Goal: Browse casually: Explore the website without a specific task or goal

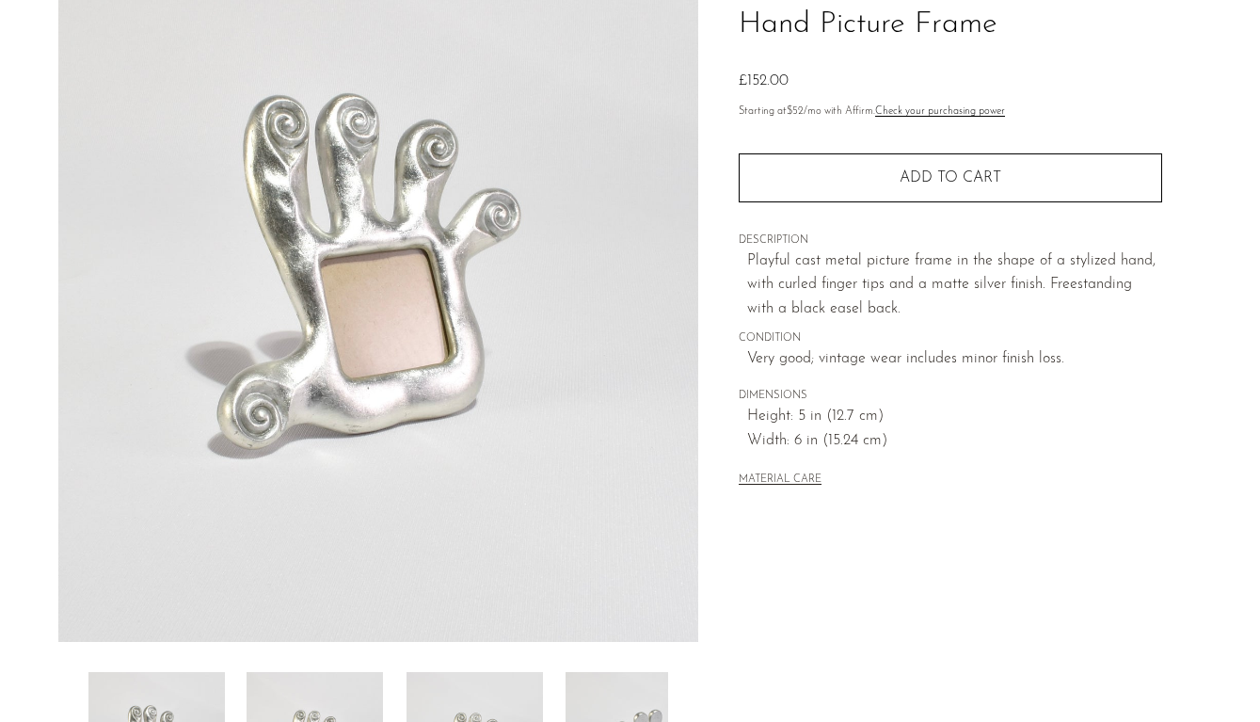
scroll to position [341, 0]
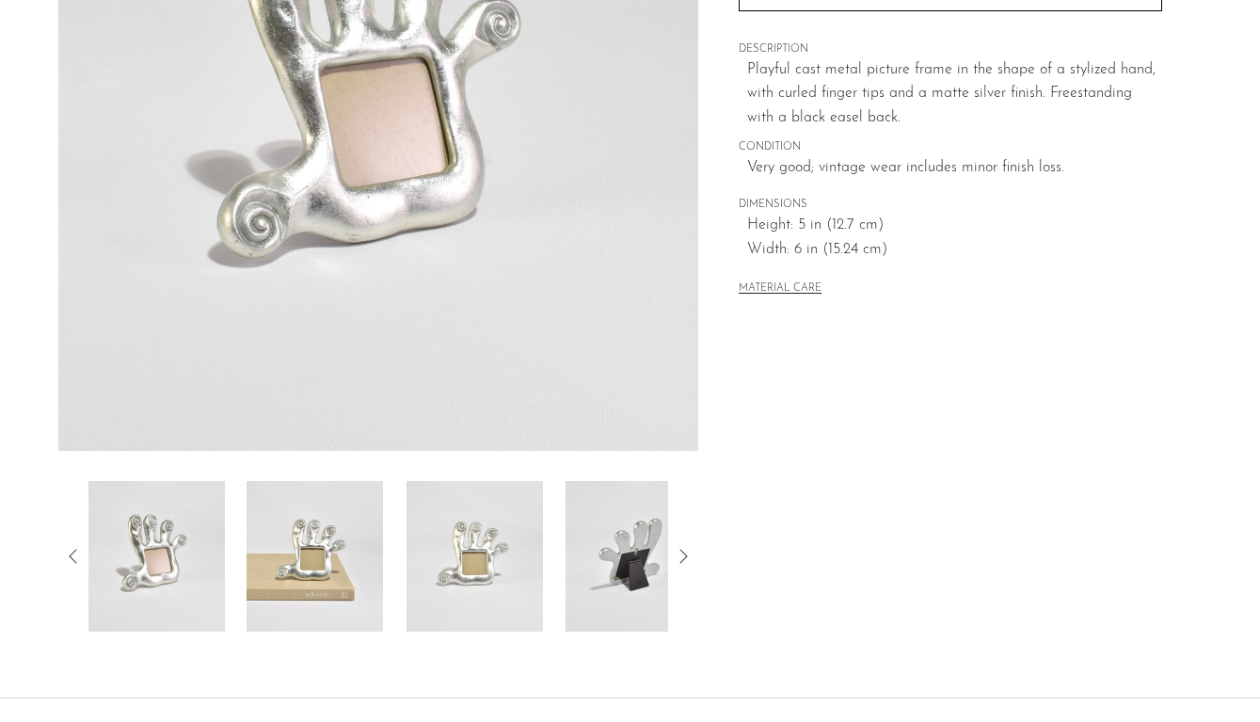
click at [350, 567] on img at bounding box center [314, 556] width 136 height 151
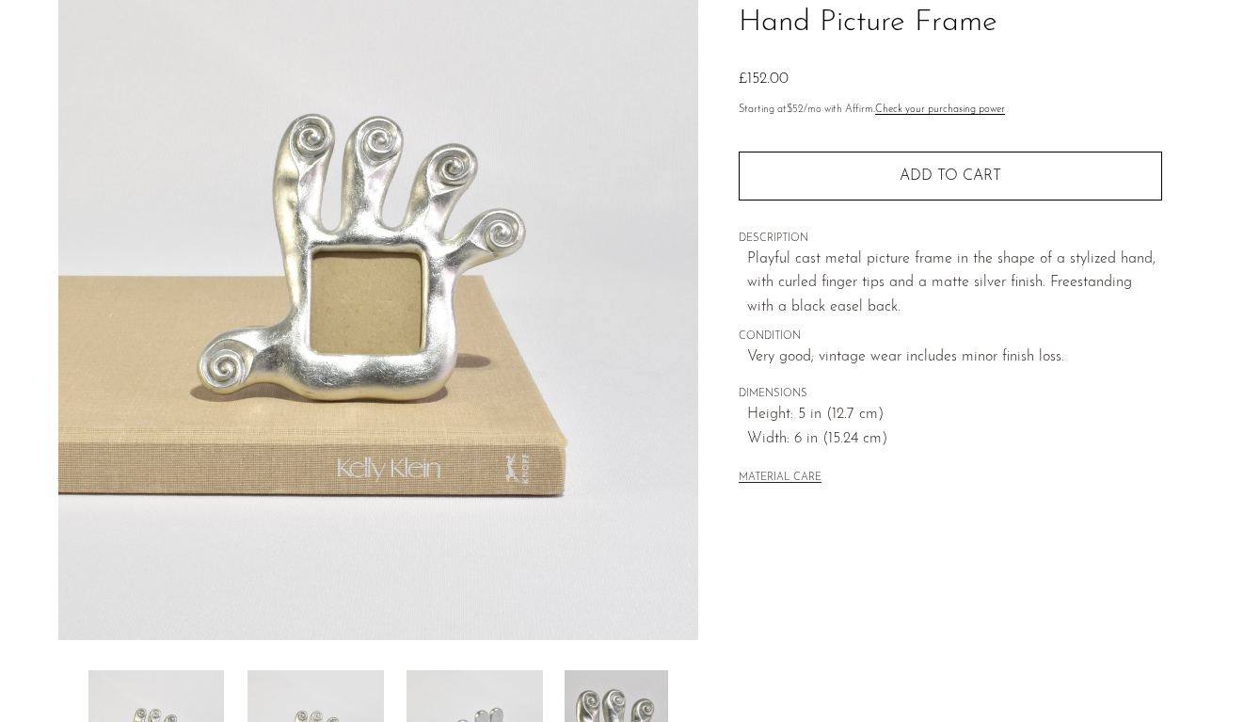
scroll to position [24, 0]
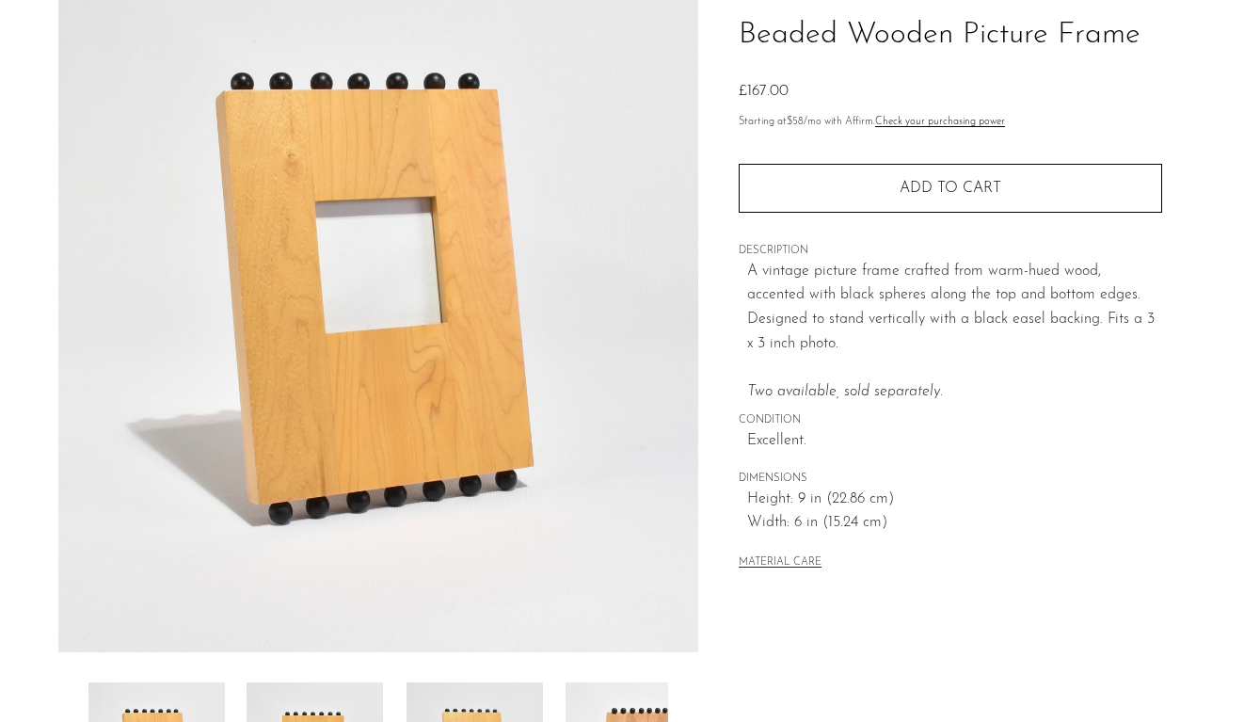
scroll to position [479, 0]
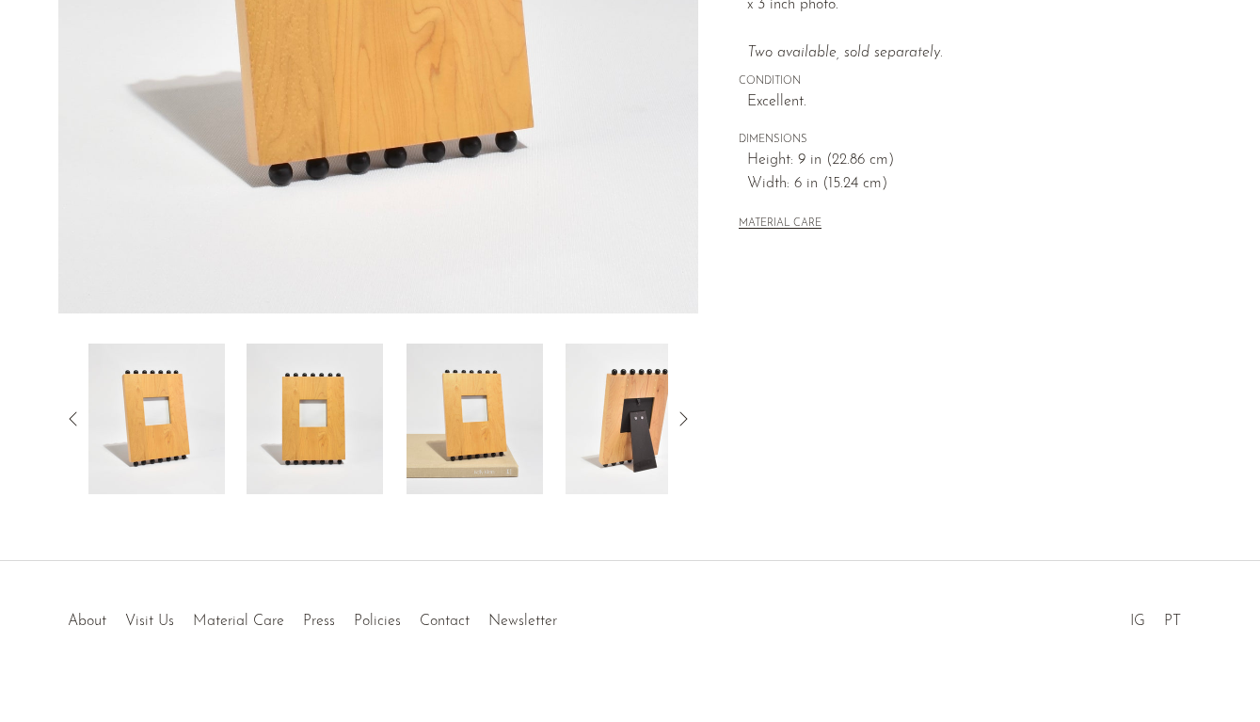
click at [601, 419] on img at bounding box center [633, 418] width 136 height 151
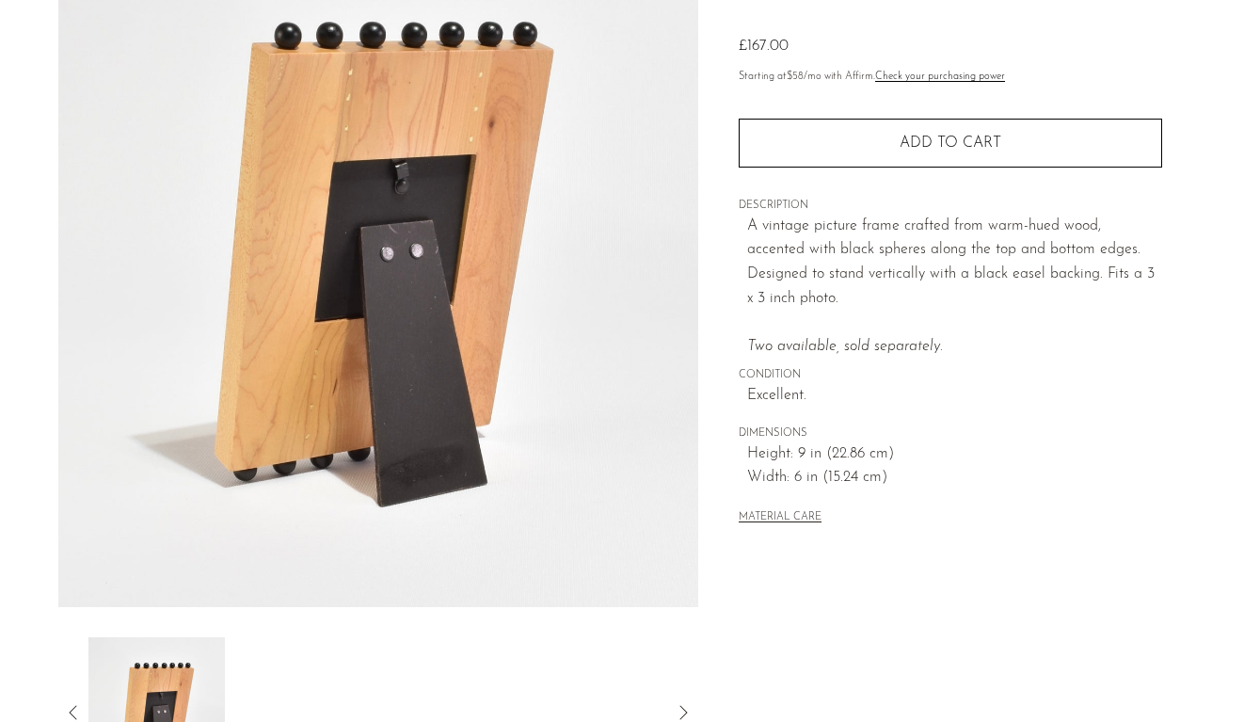
scroll to position [316, 0]
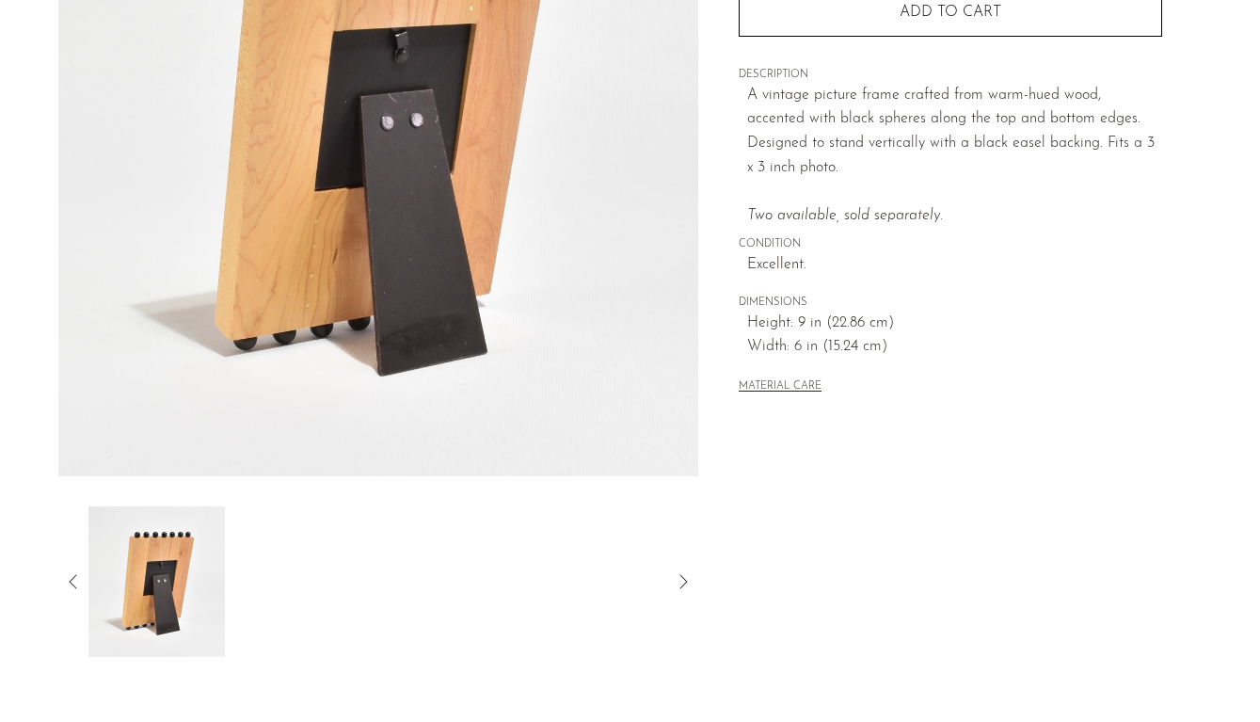
click at [74, 581] on icon at bounding box center [73, 581] width 23 height 23
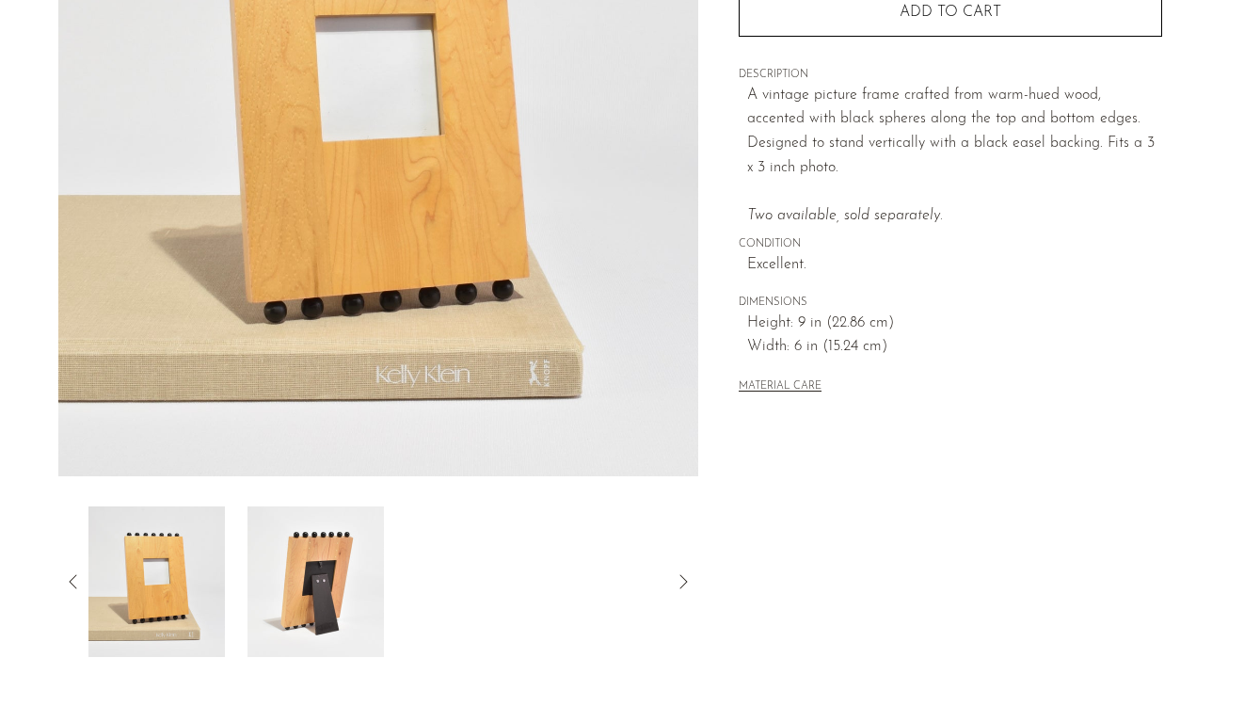
click at [303, 564] on img at bounding box center [314, 581] width 136 height 151
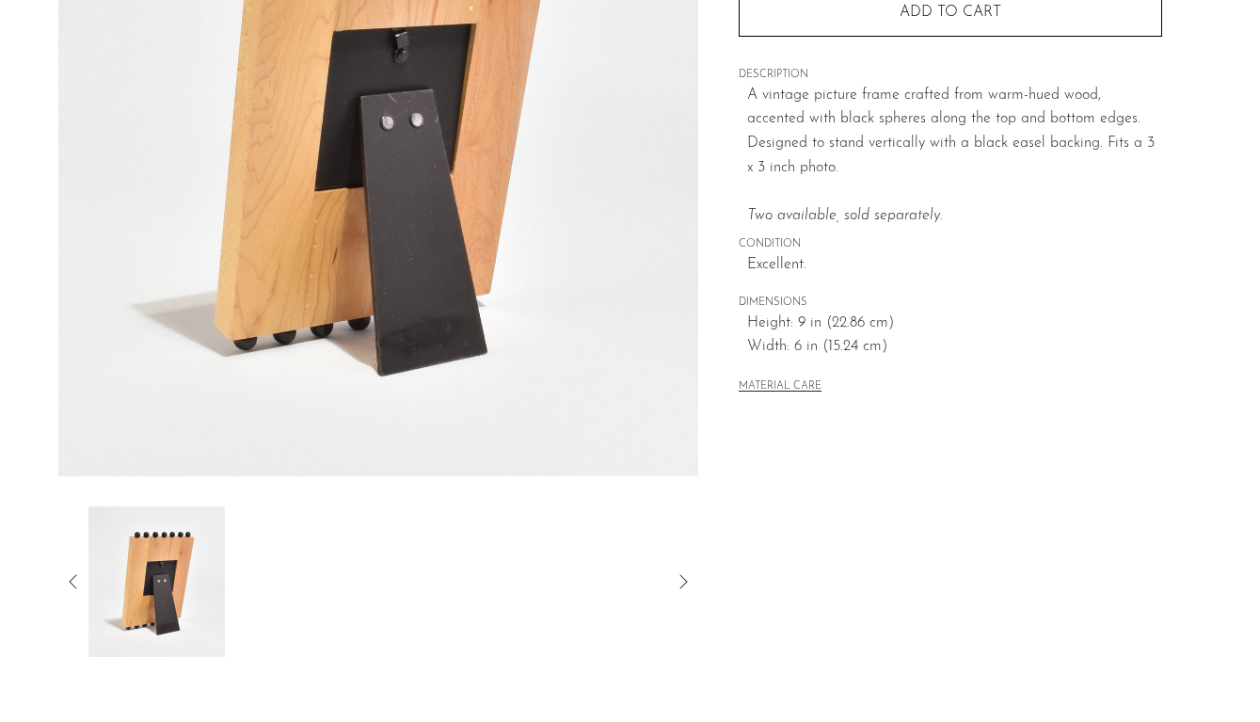
click at [70, 585] on icon at bounding box center [73, 581] width 23 height 23
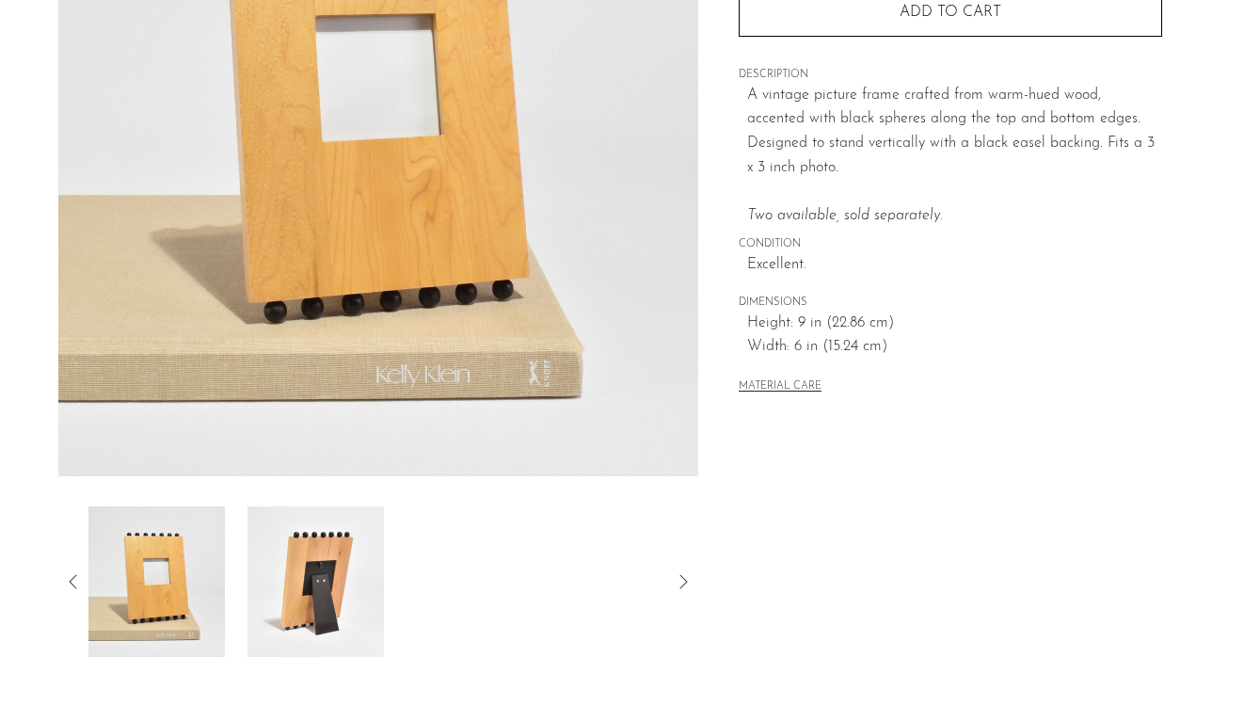
click at [63, 581] on icon at bounding box center [73, 581] width 23 height 23
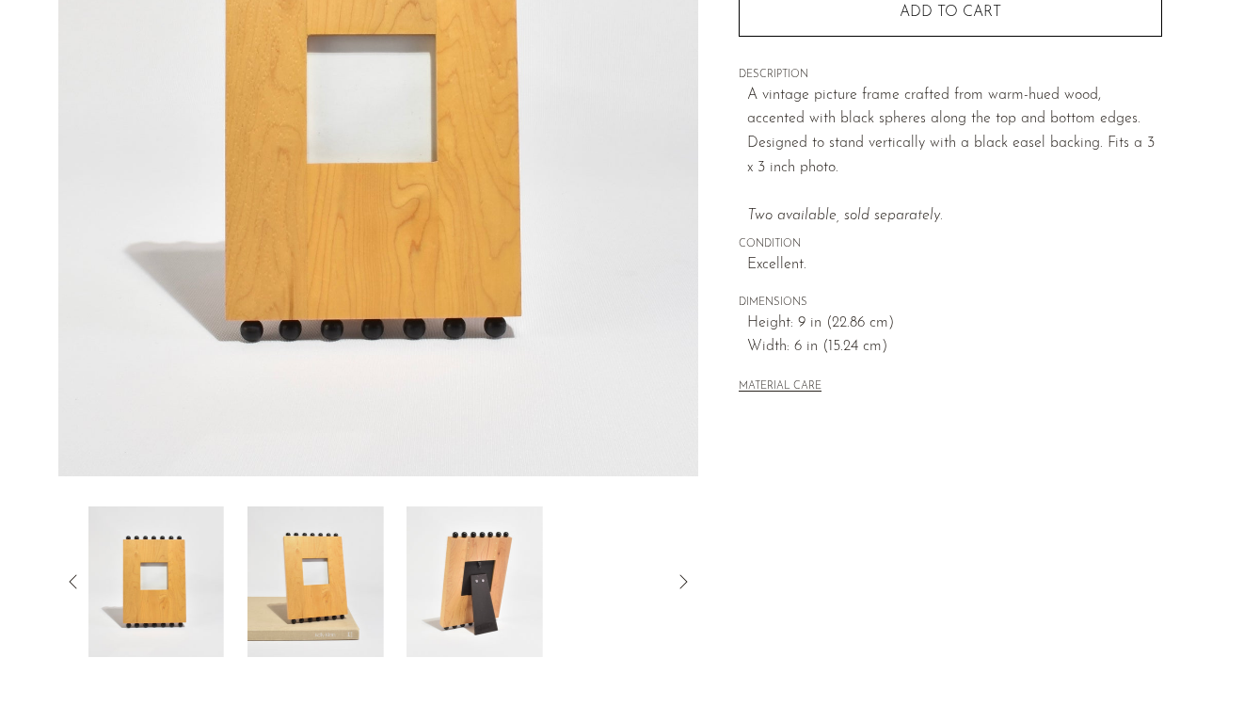
click at [67, 583] on icon at bounding box center [73, 581] width 23 height 23
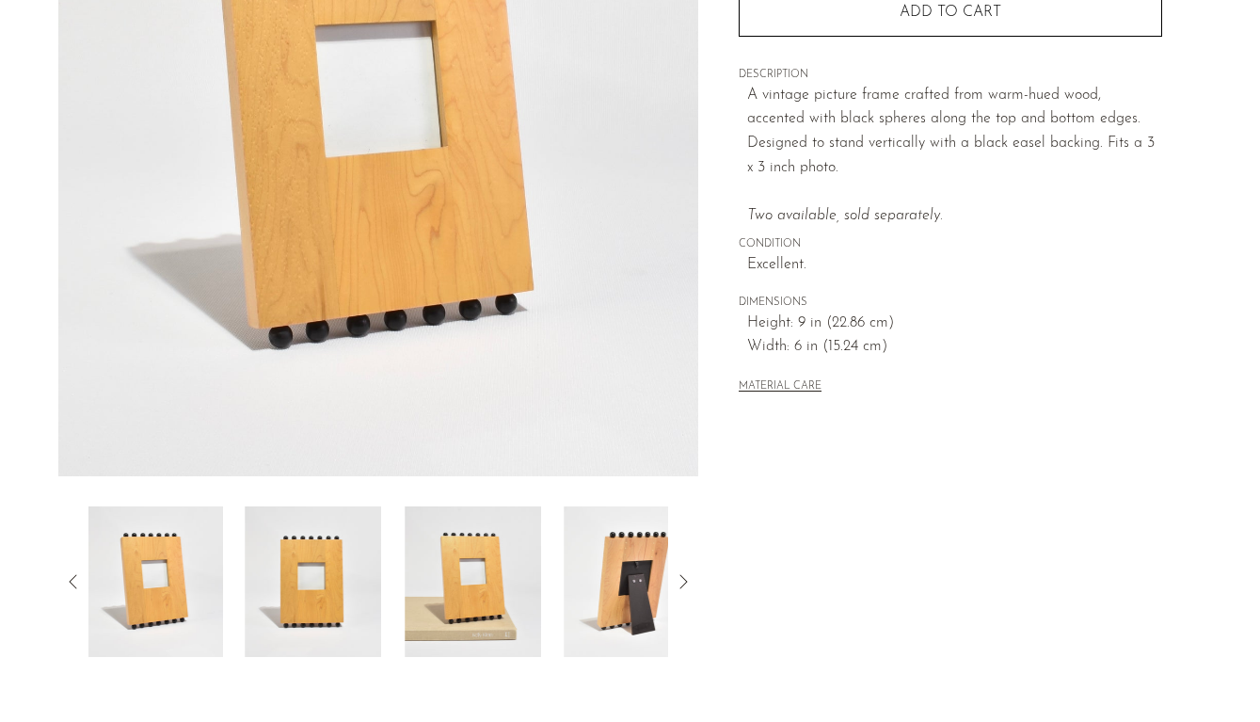
click at [67, 583] on icon at bounding box center [73, 581] width 23 height 23
click at [172, 580] on img at bounding box center [156, 581] width 136 height 151
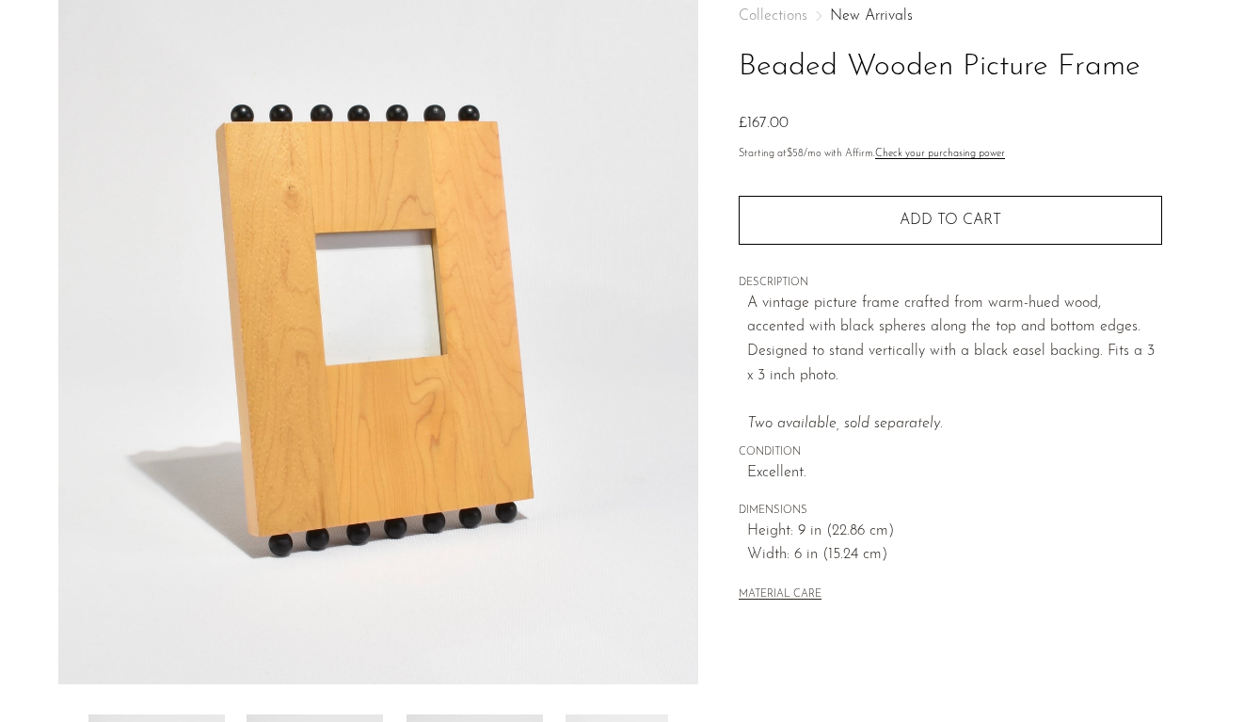
scroll to position [101, 0]
